Goal: Task Accomplishment & Management: Use online tool/utility

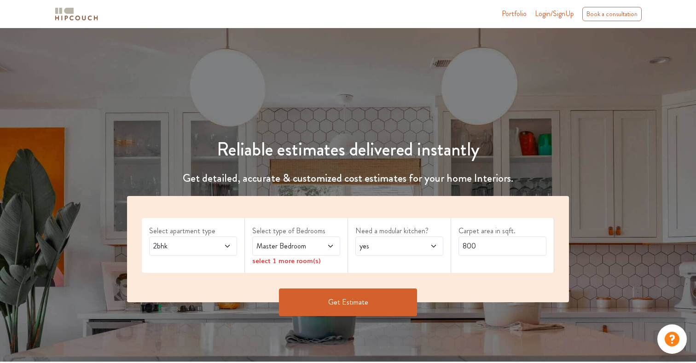
click at [191, 255] on div "2bhk" at bounding box center [193, 246] width 88 height 19
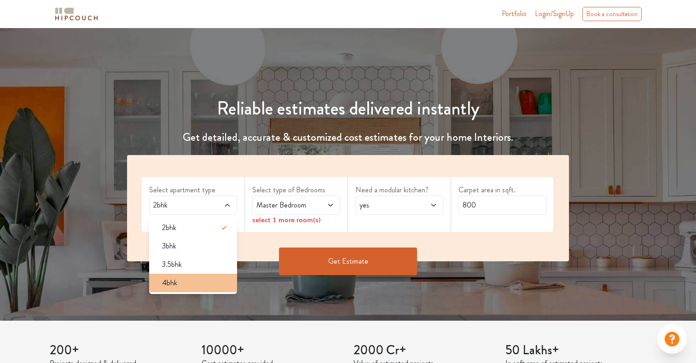
scroll to position [43, 0]
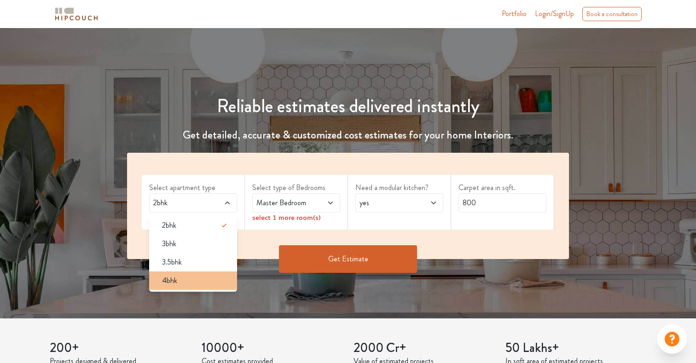
click at [191, 282] on div "4bhk" at bounding box center [196, 280] width 82 height 11
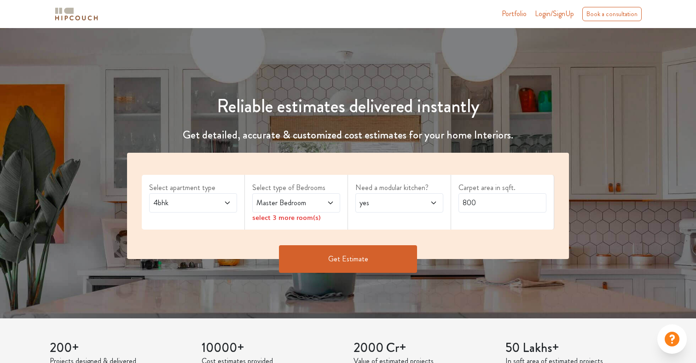
click at [284, 203] on span "Master Bedroom" at bounding box center [284, 202] width 60 height 11
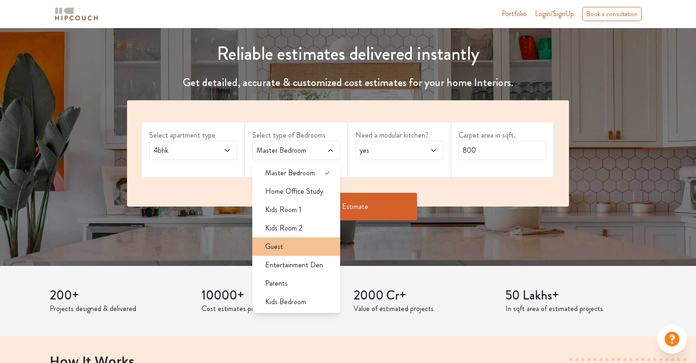
scroll to position [92, 0]
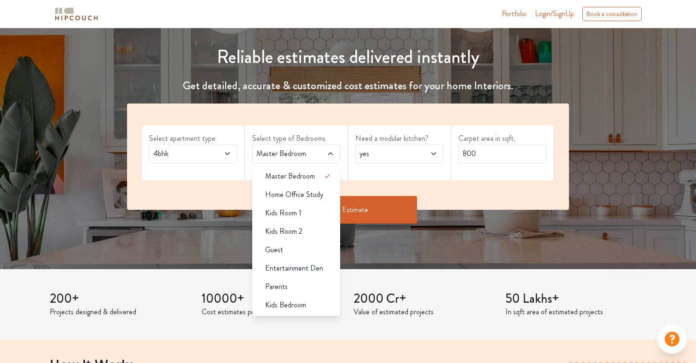
click at [459, 167] on div "Carpet area in sqft. 800" at bounding box center [502, 153] width 103 height 55
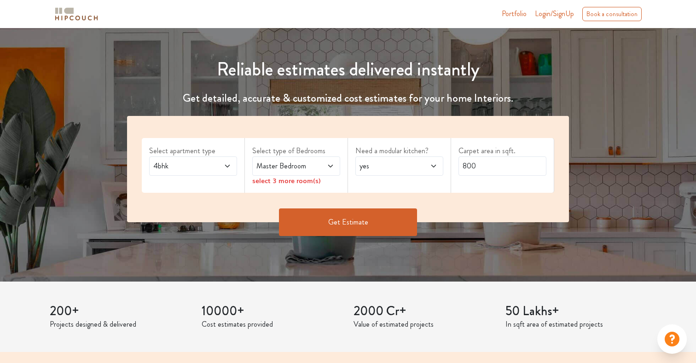
scroll to position [70, 0]
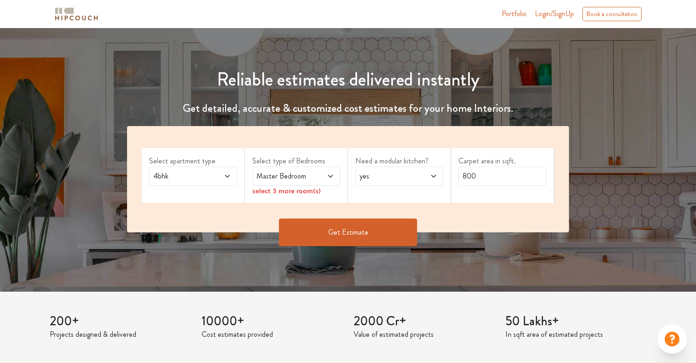
click at [314, 178] on span at bounding box center [324, 176] width 20 height 11
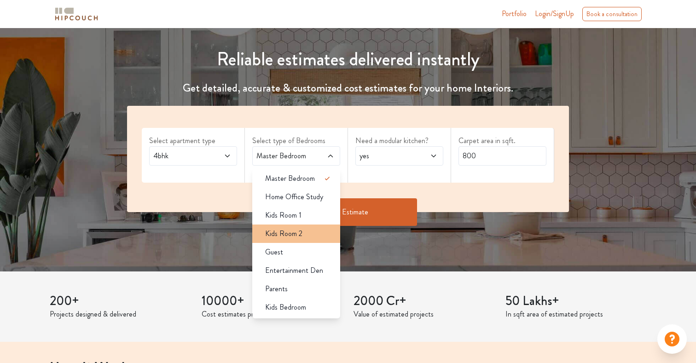
scroll to position [95, 0]
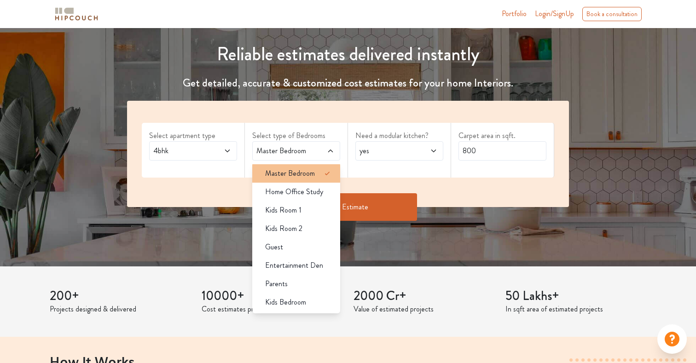
click at [314, 170] on div "Master Bedroom" at bounding box center [299, 173] width 82 height 11
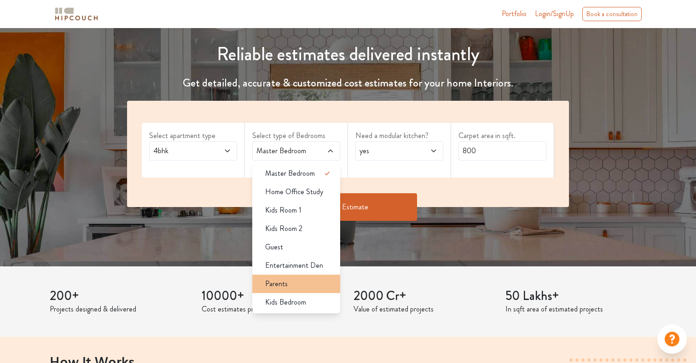
click at [303, 277] on li "Parents" at bounding box center [296, 284] width 88 height 18
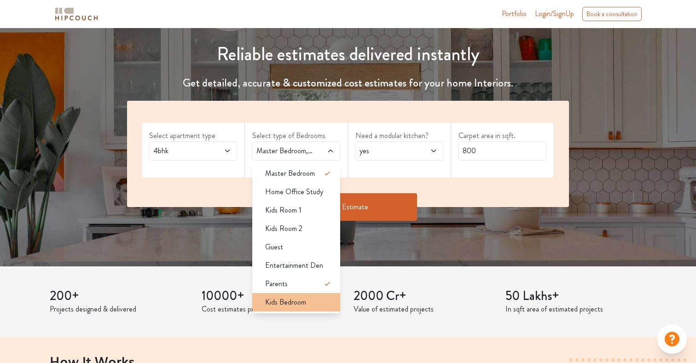
click at [297, 307] on span "Kids Bedroom" at bounding box center [285, 302] width 41 height 11
click at [413, 171] on div "Need a modular kitchen? yes" at bounding box center [399, 150] width 103 height 55
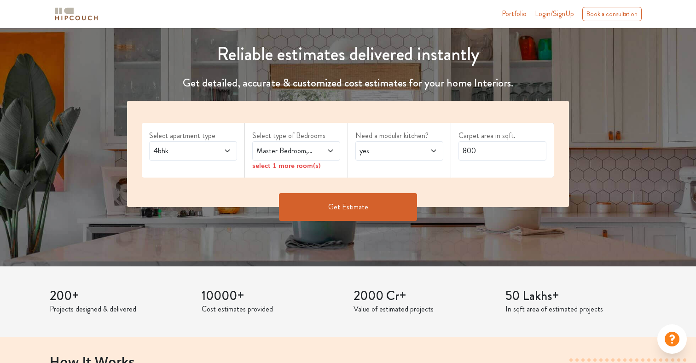
click at [313, 154] on span "Master Bedroom,Parents,Kids Bedroom" at bounding box center [284, 150] width 60 height 11
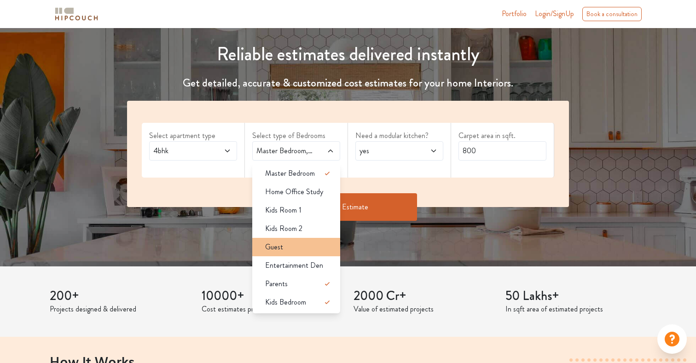
click at [302, 253] on li "Guest" at bounding box center [296, 247] width 88 height 18
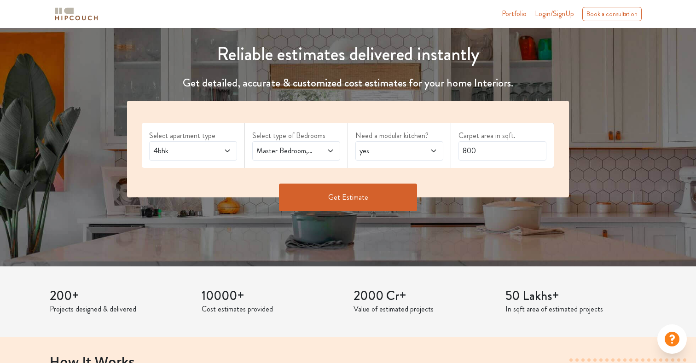
click at [315, 143] on div "Master Bedroom,Guest,Parents,Kids Bedroom" at bounding box center [296, 150] width 88 height 19
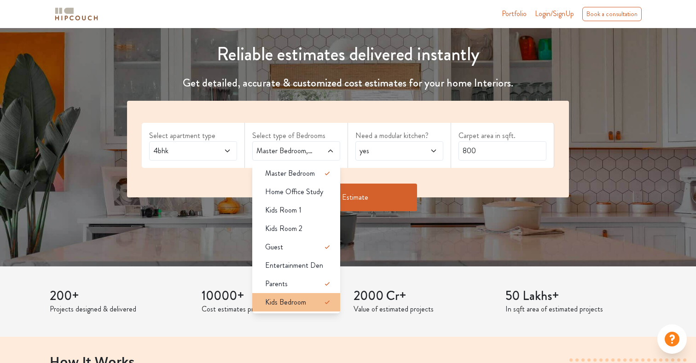
click at [307, 297] on div "Kids Bedroom" at bounding box center [299, 302] width 82 height 11
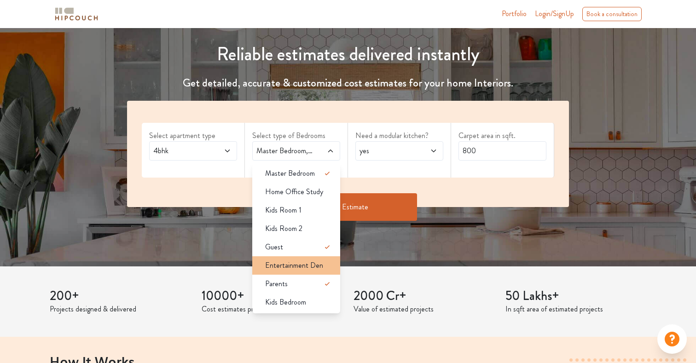
click at [309, 265] on span "Entertainment Den" at bounding box center [294, 265] width 58 height 11
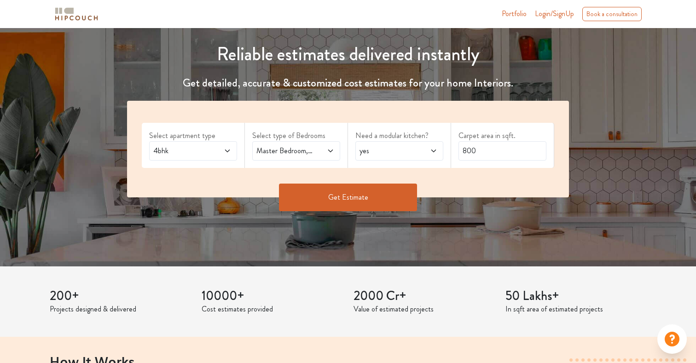
click at [388, 150] on span "yes" at bounding box center [388, 150] width 60 height 11
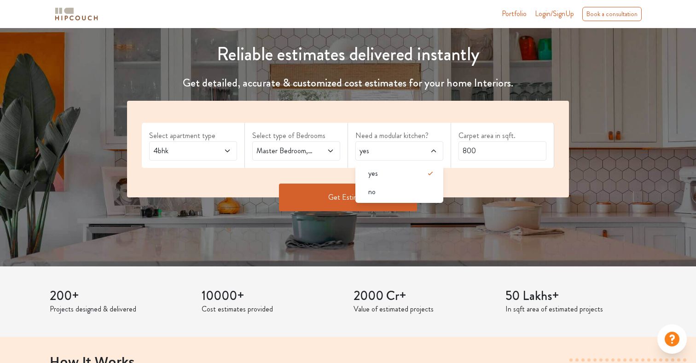
click at [388, 150] on span "yes" at bounding box center [388, 150] width 60 height 11
click at [443, 152] on div "Need a modular kitchen? yes yes no" at bounding box center [399, 145] width 103 height 45
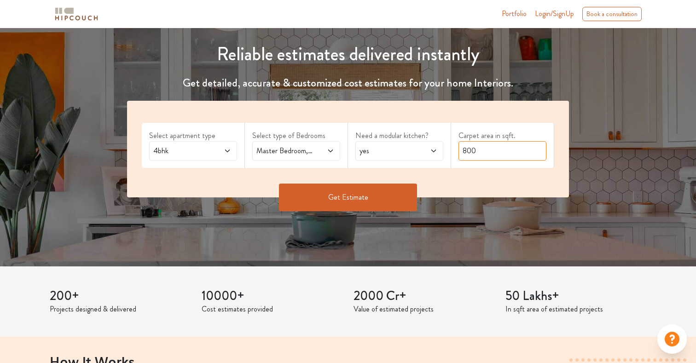
click at [466, 153] on input "800" at bounding box center [502, 150] width 88 height 19
type input "2015"
click at [481, 197] on div "Get Estimate" at bounding box center [347, 198] width 453 height 28
click at [359, 187] on button "Get Estimate" at bounding box center [348, 198] width 138 height 28
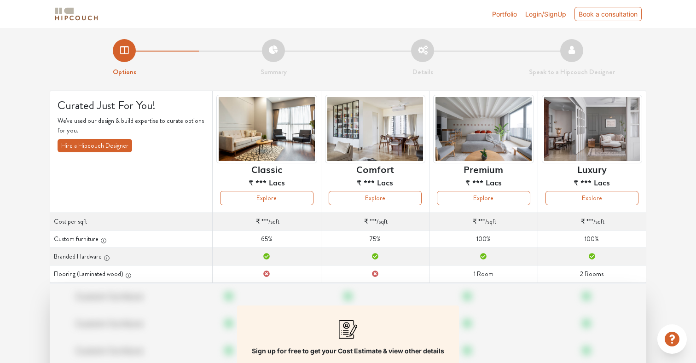
scroll to position [13, 0]
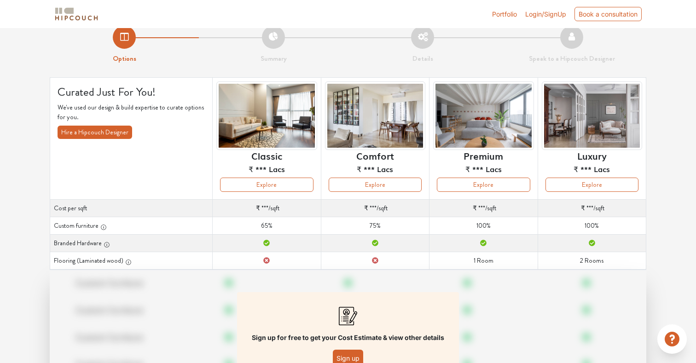
click at [589, 208] on span "₹ ***" at bounding box center [587, 207] width 12 height 9
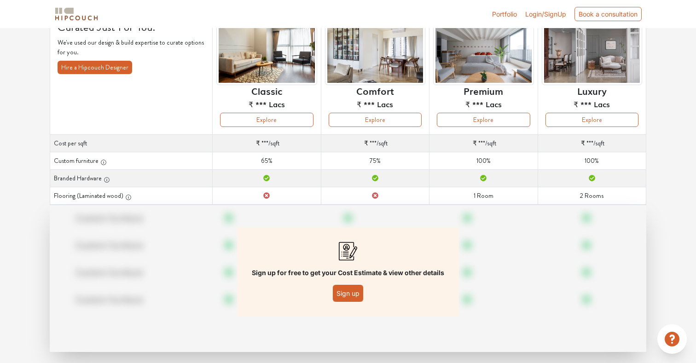
scroll to position [90, 0]
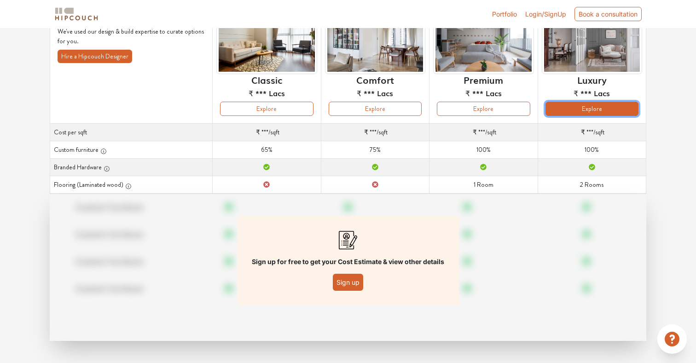
click at [590, 109] on button "Explore" at bounding box center [591, 109] width 93 height 14
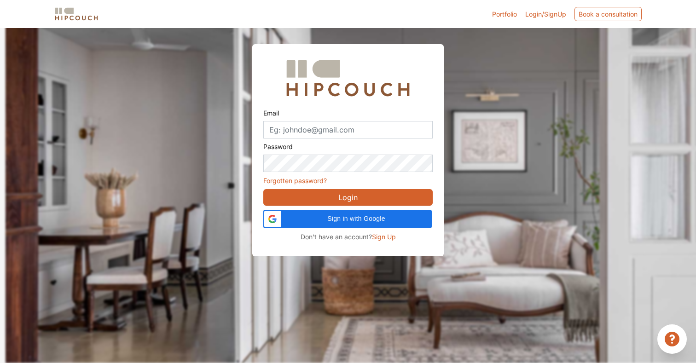
scroll to position [28, 0]
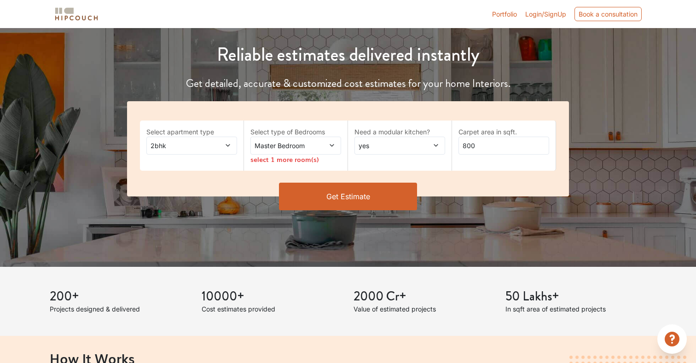
scroll to position [95, 0]
